Goal: Task Accomplishment & Management: Use online tool/utility

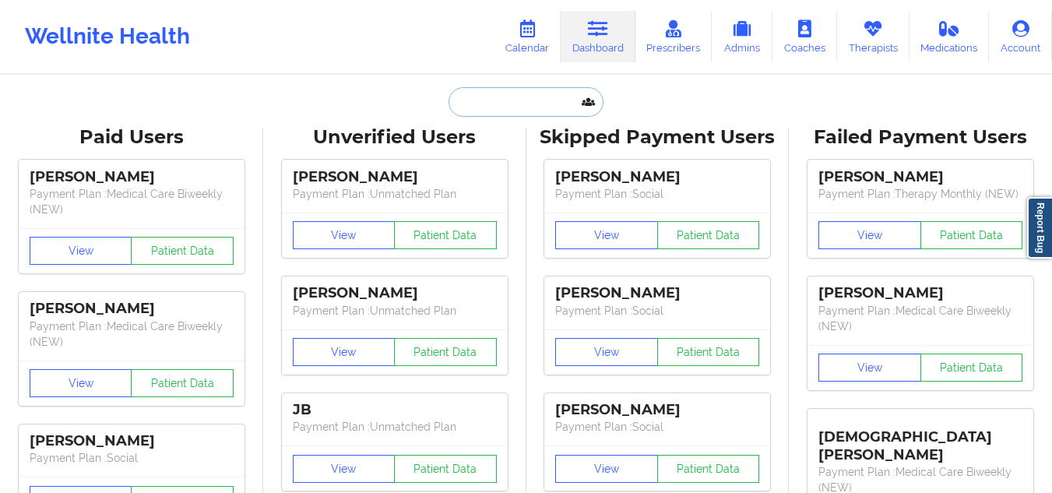
click at [506, 97] on input "text" at bounding box center [526, 102] width 154 height 30
paste input "[PERSON_NAME]"
type input "[PERSON_NAME]"
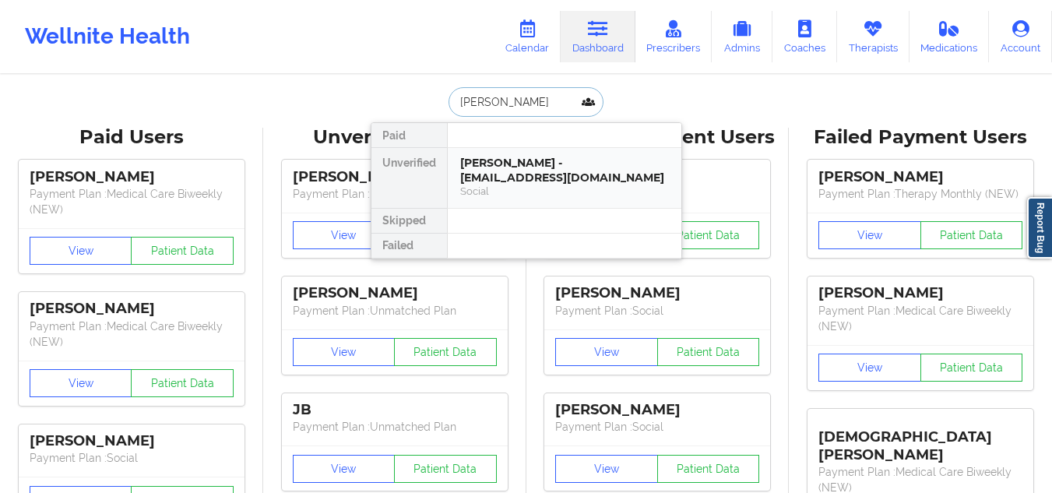
click at [528, 168] on div "[PERSON_NAME] - [EMAIL_ADDRESS][DOMAIN_NAME]" at bounding box center [564, 170] width 209 height 29
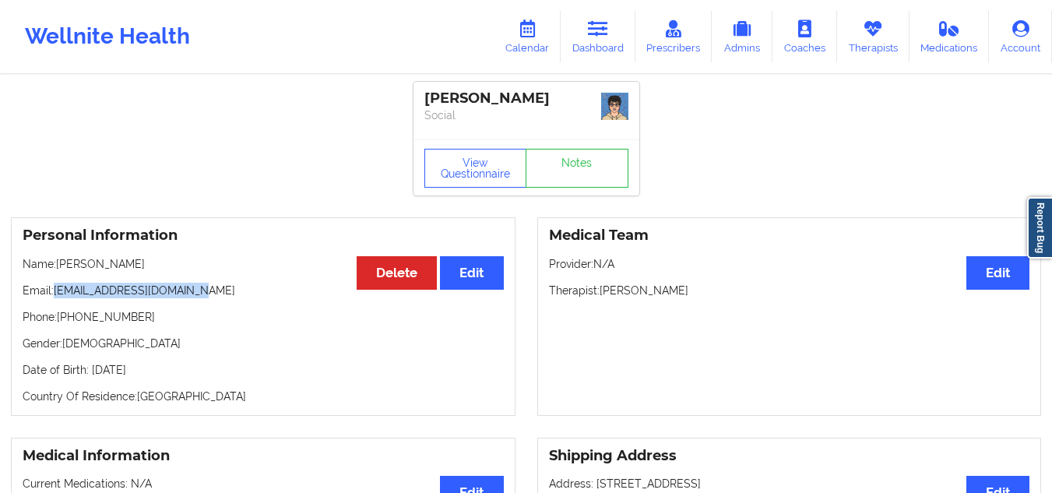
drag, startPoint x: 210, startPoint y: 291, endPoint x: 57, endPoint y: 287, distance: 153.5
click at [57, 287] on p "Email: [EMAIL_ADDRESS][DOMAIN_NAME]" at bounding box center [263, 291] width 481 height 16
copy p "[EMAIL_ADDRESS][DOMAIN_NAME]"
click at [598, 47] on link "Dashboard" at bounding box center [598, 36] width 75 height 51
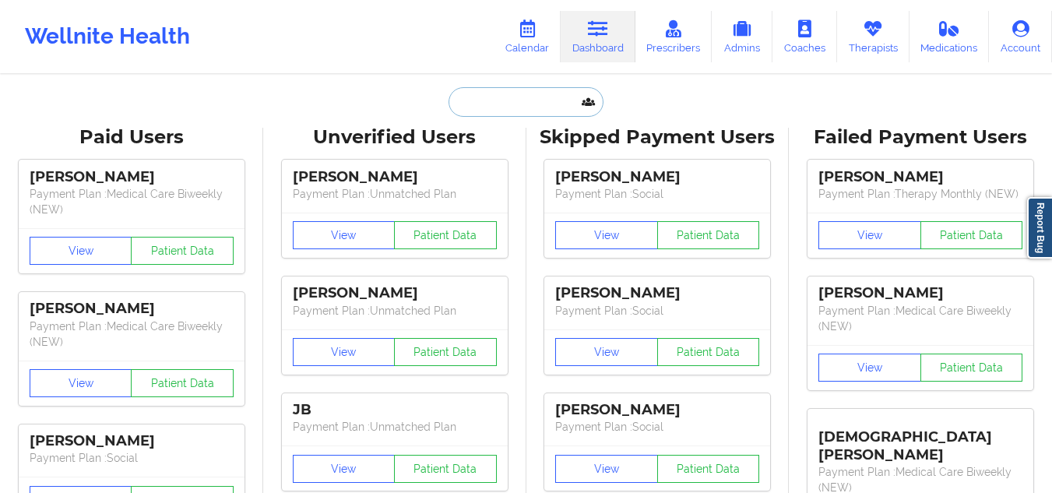
click at [504, 105] on input "text" at bounding box center [526, 102] width 154 height 30
paste input "[PERSON_NAME]"
type input "[PERSON_NAME]"
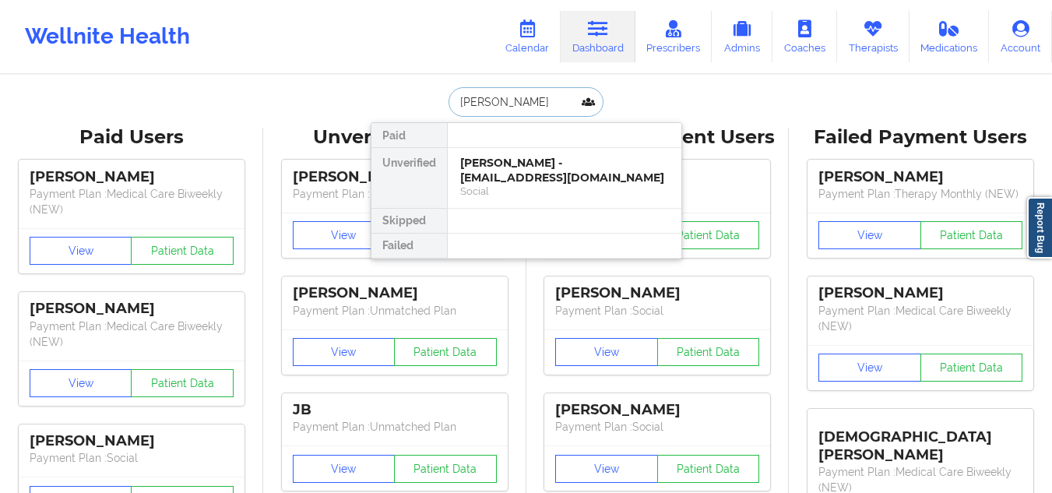
click at [519, 180] on div "[PERSON_NAME] - [EMAIL_ADDRESS][DOMAIN_NAME]" at bounding box center [564, 170] width 209 height 29
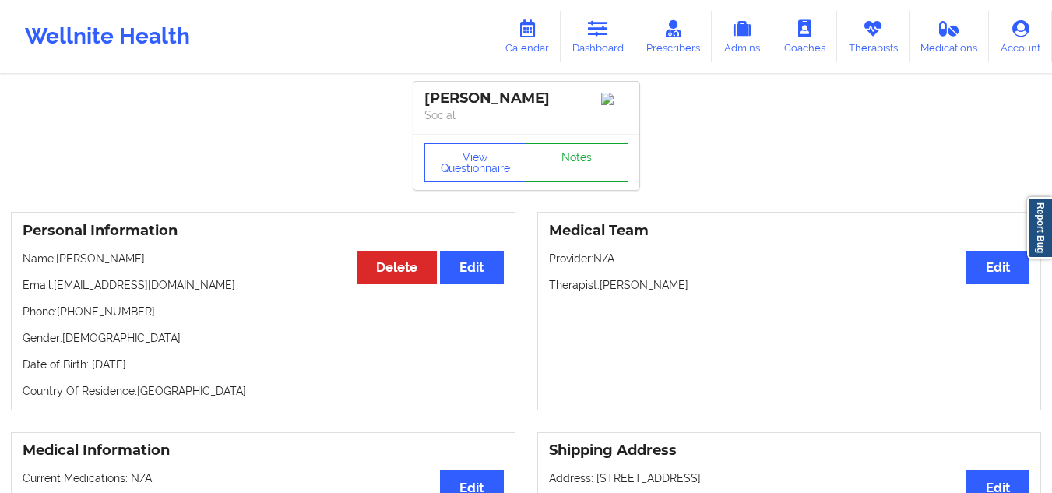
click at [609, 171] on link "Notes" at bounding box center [577, 162] width 103 height 39
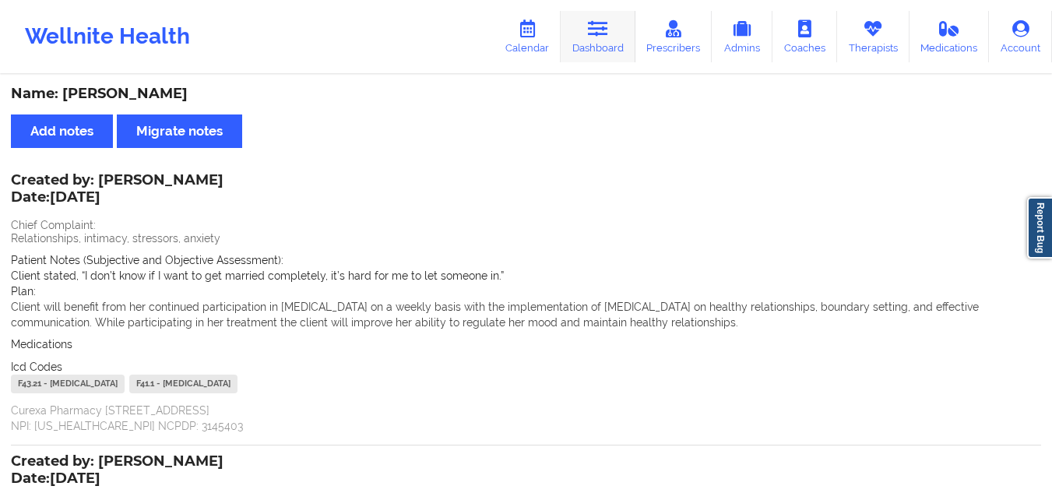
click at [608, 33] on icon at bounding box center [598, 28] width 20 height 17
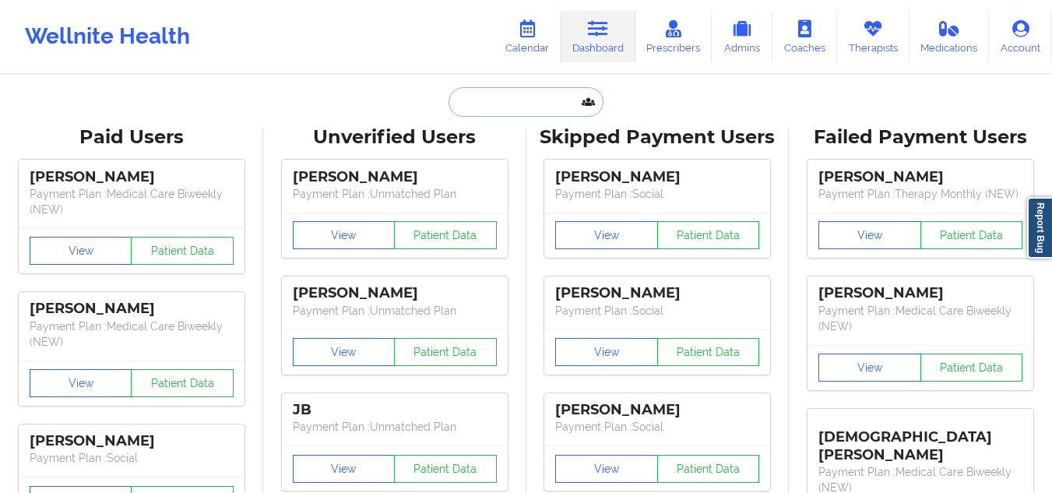
click at [526, 93] on input "text" at bounding box center [526, 102] width 154 height 30
paste input "[PERSON_NAME]"
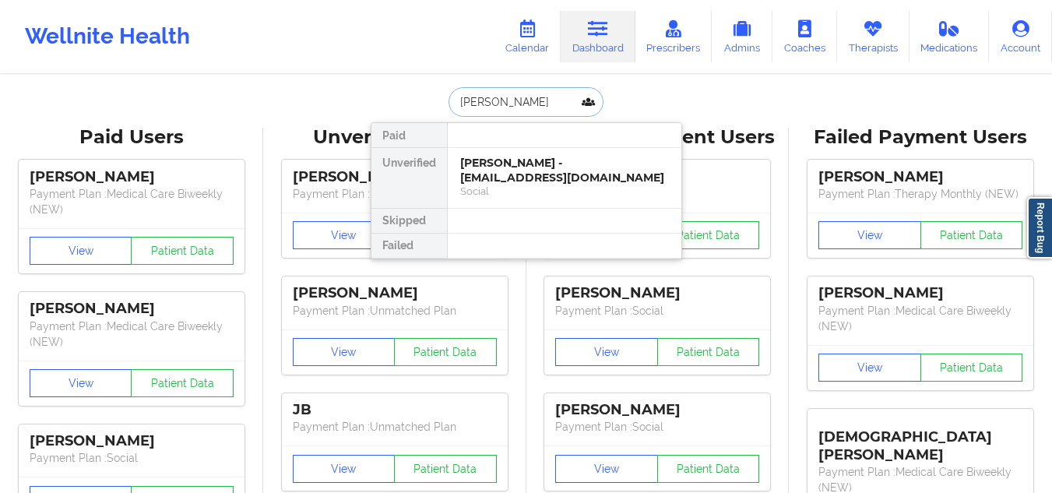
type input "[PERSON_NAME]"
click at [508, 171] on div "[PERSON_NAME] - [EMAIL_ADDRESS][DOMAIN_NAME]" at bounding box center [564, 170] width 209 height 29
